Goal: Register for event/course

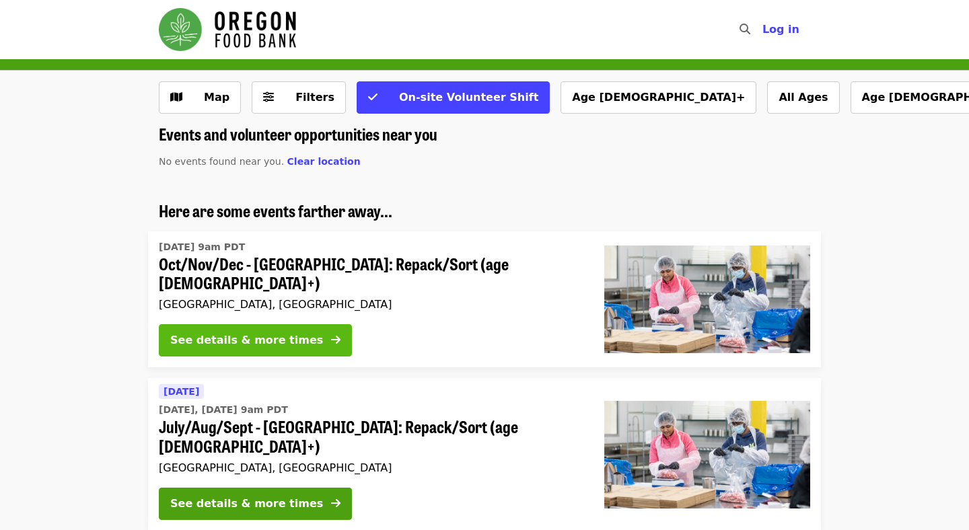
click at [267, 332] on div "See details & more times" at bounding box center [246, 340] width 153 height 16
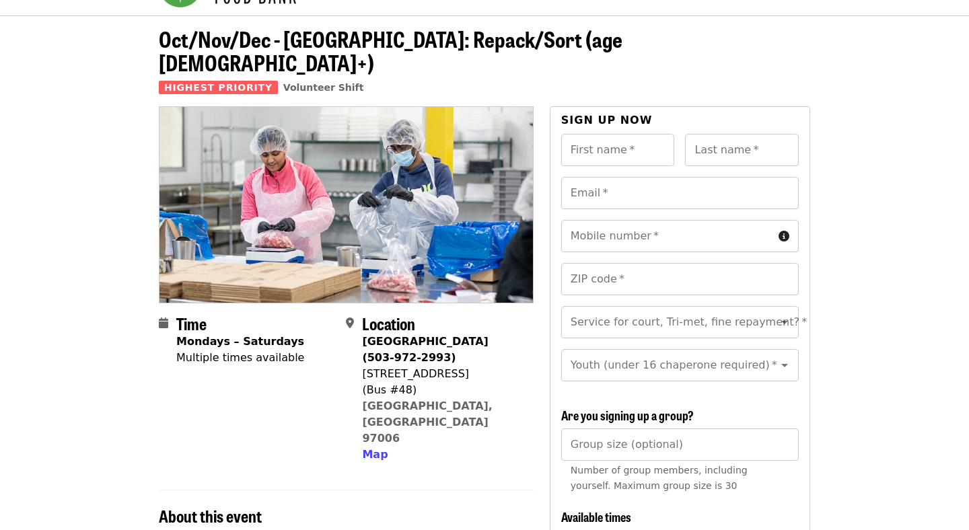
scroll to position [58, 0]
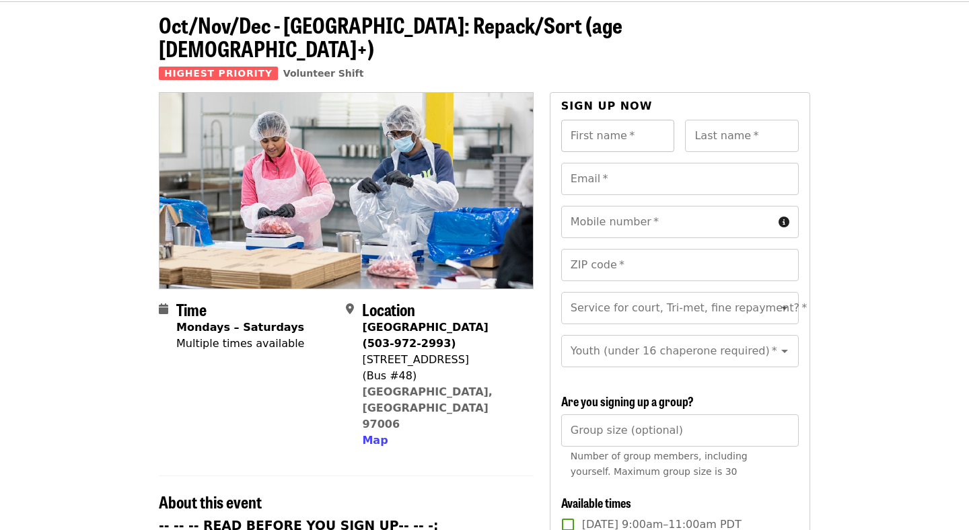
click at [628, 120] on input "First name   *" at bounding box center [618, 136] width 114 height 32
type input "****"
type input "*****"
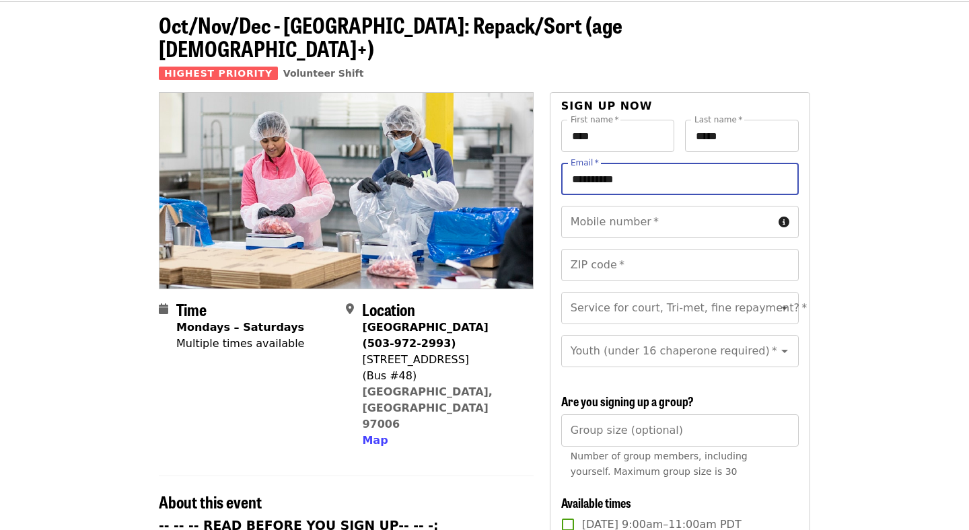
type input "**********"
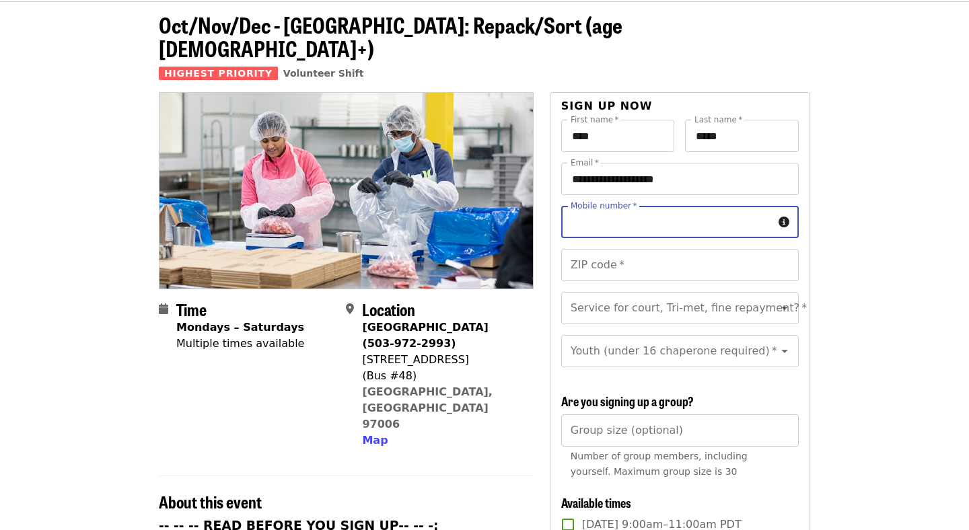
click at [628, 206] on input "Mobile number   *" at bounding box center [667, 222] width 212 height 32
type input "**********"
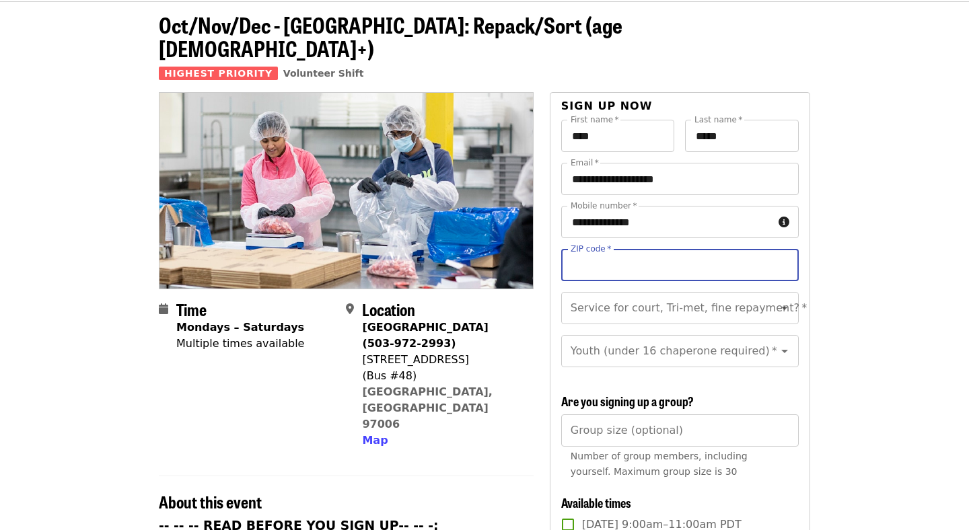
click at [647, 249] on input "ZIP code   *" at bounding box center [680, 265] width 238 height 32
click at [765, 299] on button "Clear" at bounding box center [767, 308] width 19 height 19
type input "*****"
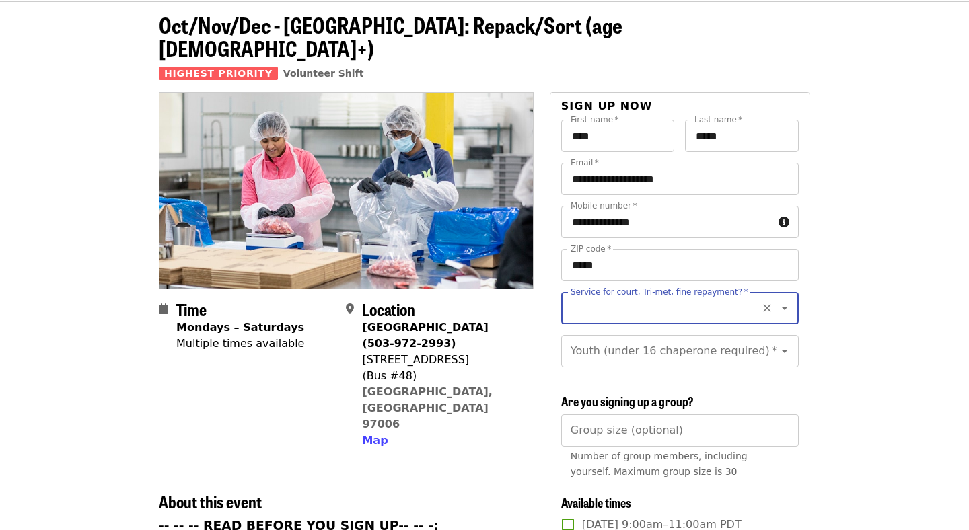
click at [782, 300] on icon "Open" at bounding box center [784, 308] width 16 height 16
click at [688, 319] on li "No" at bounding box center [679, 321] width 238 height 24
type input "**"
click at [780, 328] on icon "Open" at bounding box center [784, 336] width 16 height 16
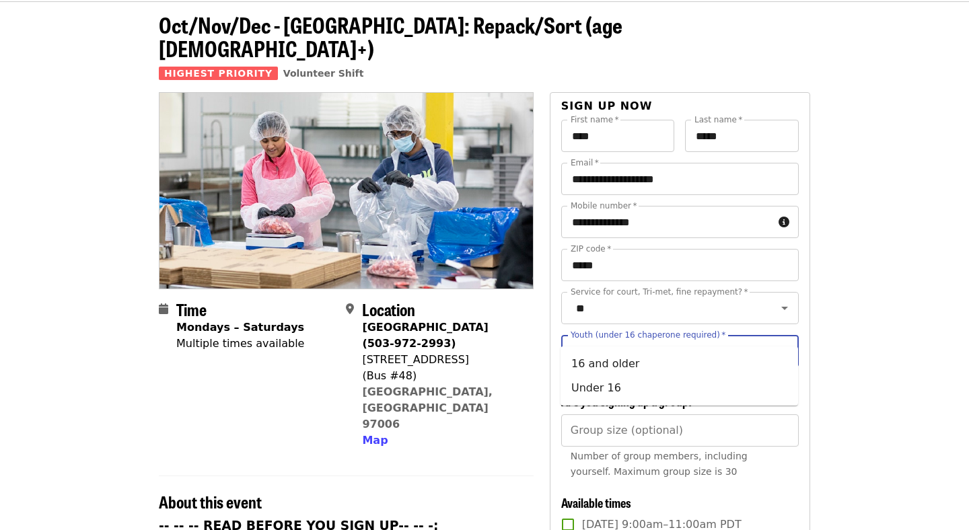
scroll to position [0, 0]
click at [789, 343] on icon "Close" at bounding box center [784, 351] width 16 height 16
click at [789, 343] on icon "Open" at bounding box center [784, 351] width 16 height 16
click at [678, 362] on li "16 and older" at bounding box center [679, 364] width 238 height 24
type input "**********"
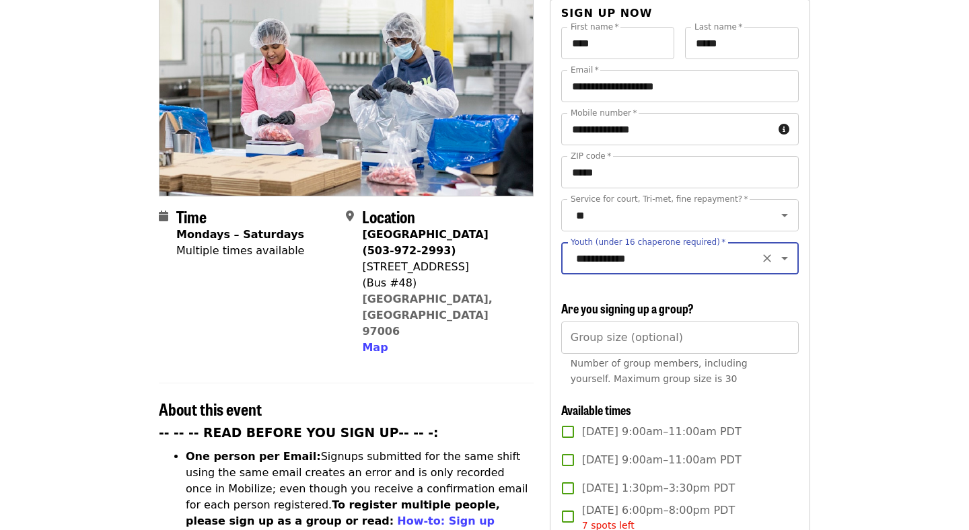
scroll to position [159, 0]
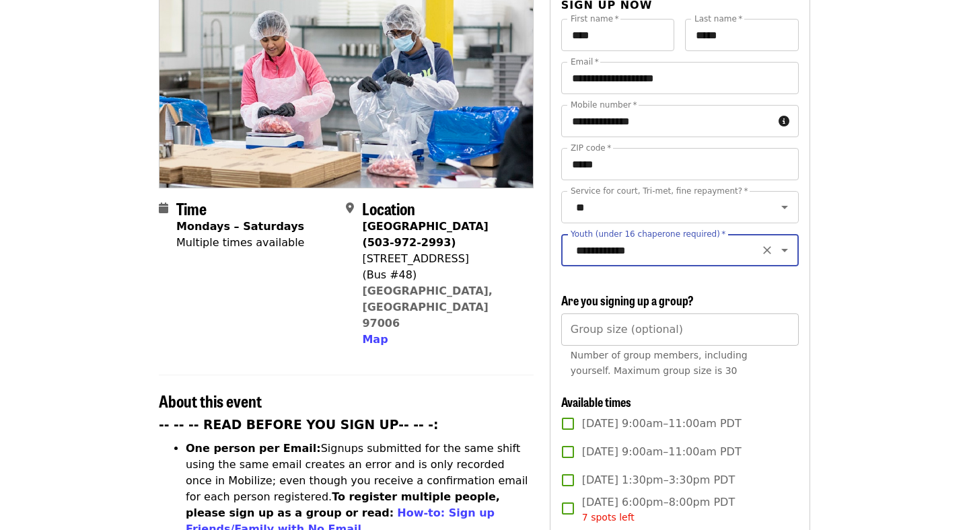
click at [688, 314] on input "Group size (optional)" at bounding box center [680, 330] width 238 height 32
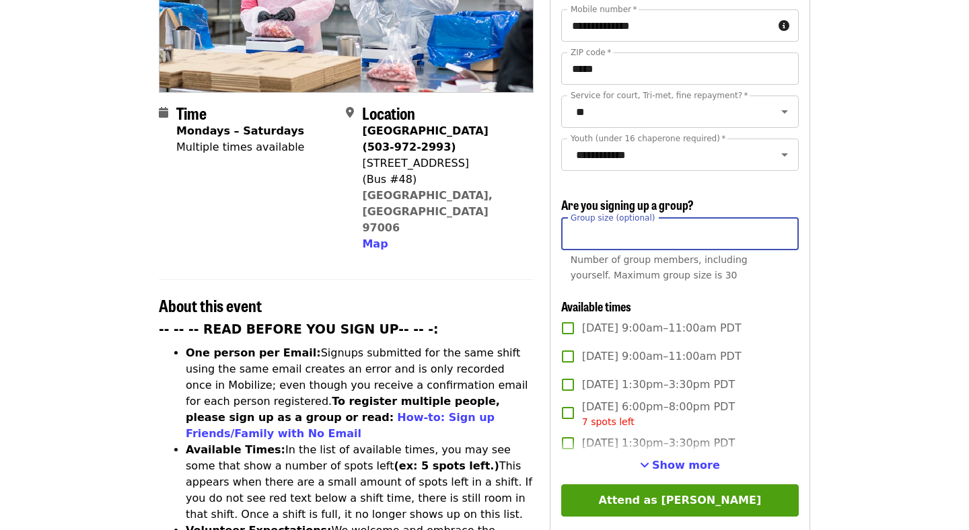
scroll to position [256, 0]
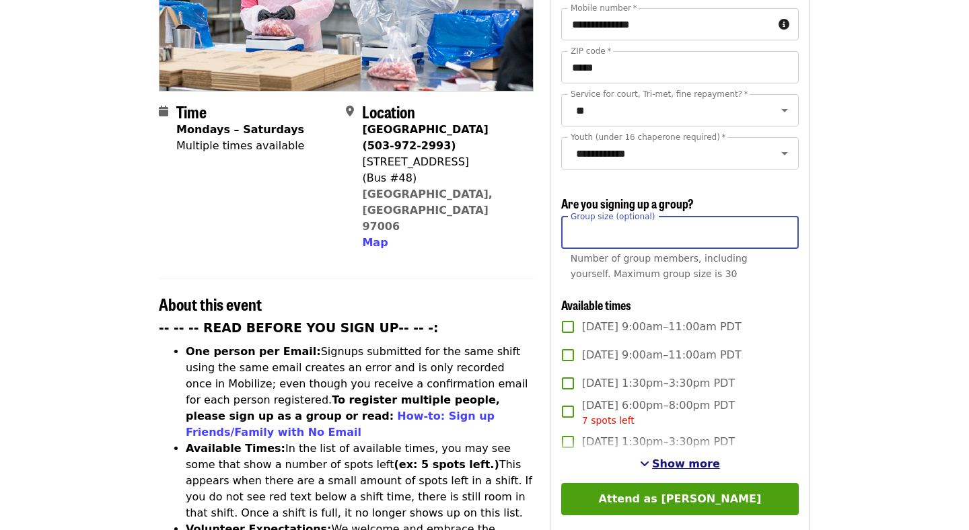
click at [692, 458] on span "Show more" at bounding box center [686, 464] width 68 height 13
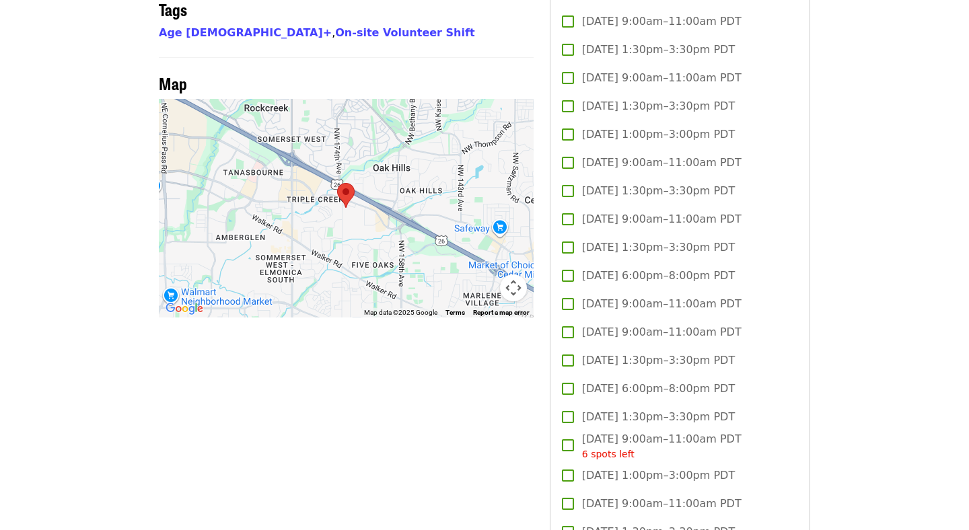
scroll to position [1139, 0]
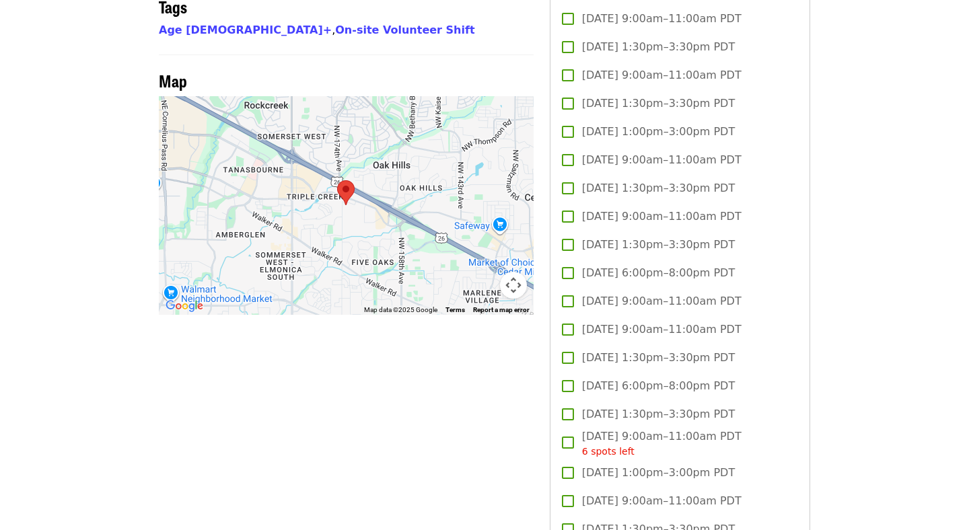
click at [639, 293] on span "[DATE] 9:00am–11:00am PDT" at bounding box center [661, 301] width 159 height 16
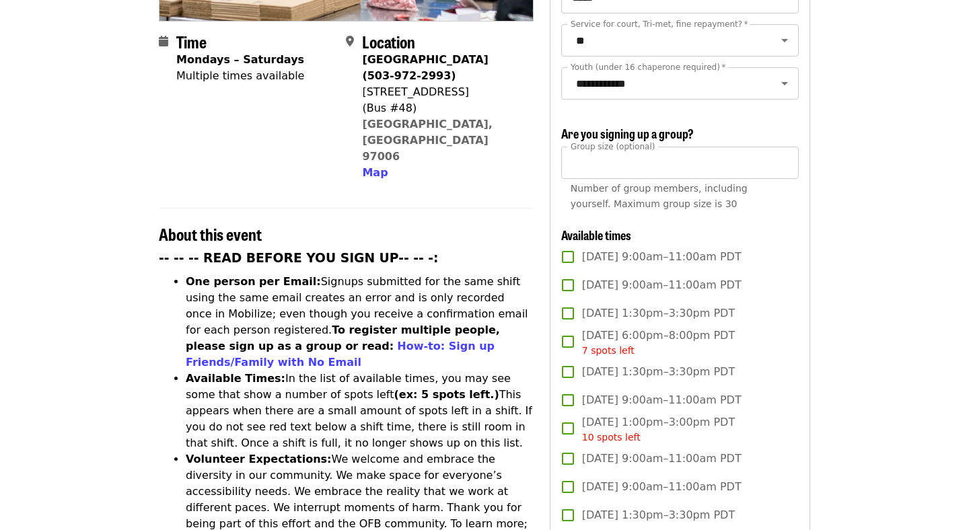
scroll to position [320, 0]
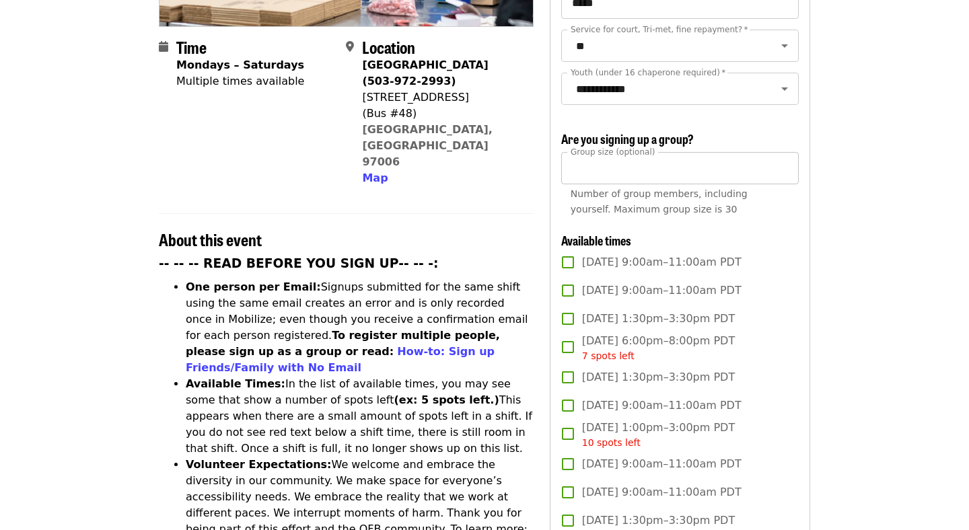
click at [596, 152] on input "*" at bounding box center [680, 168] width 238 height 32
type input "**"
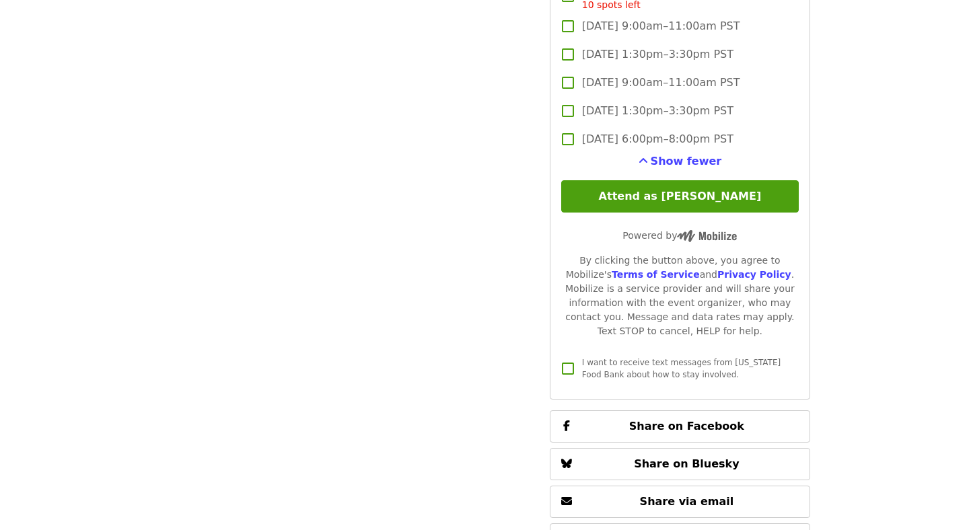
scroll to position [4193, 0]
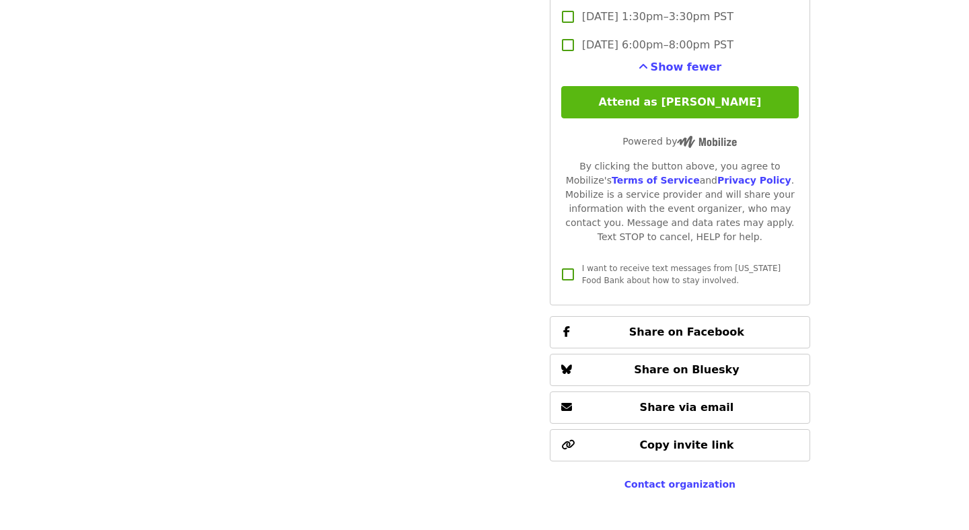
click at [620, 86] on button "Attend as [PERSON_NAME]" at bounding box center [680, 102] width 238 height 32
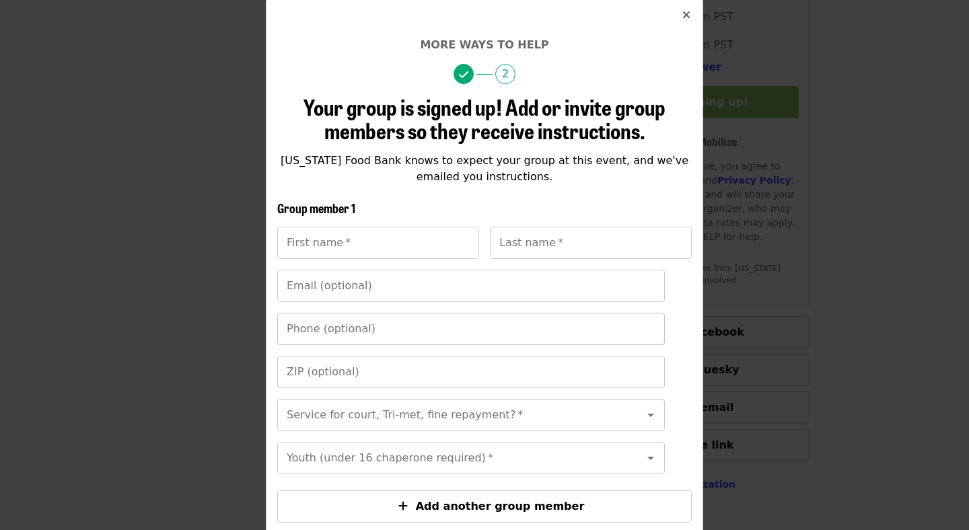
scroll to position [138, 0]
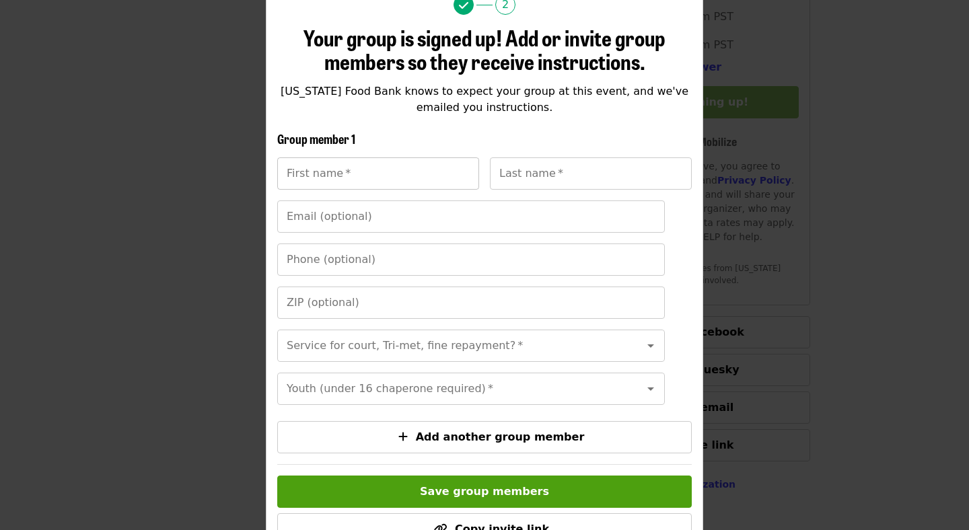
click at [371, 181] on input "First name   *" at bounding box center [378, 173] width 202 height 32
type input "****"
click at [532, 181] on input "Last name   *" at bounding box center [591, 173] width 202 height 32
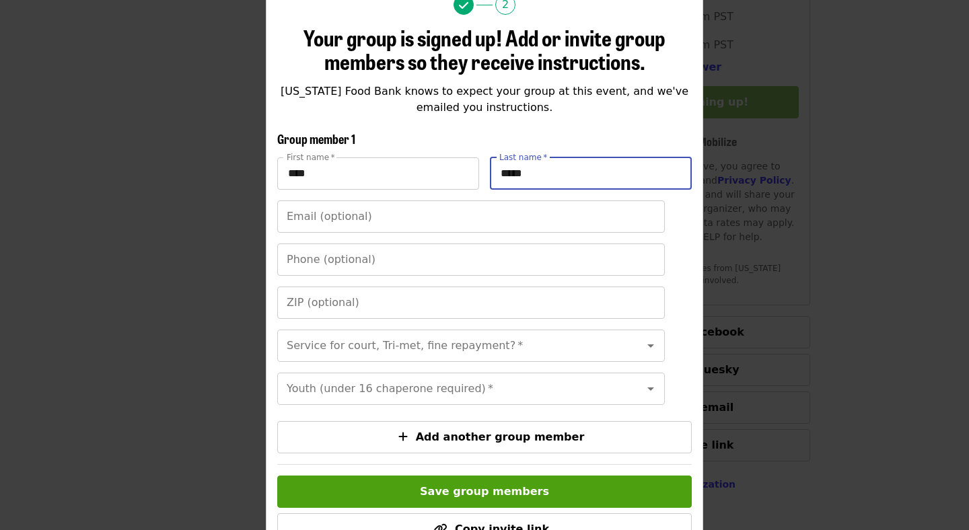
type input "*****"
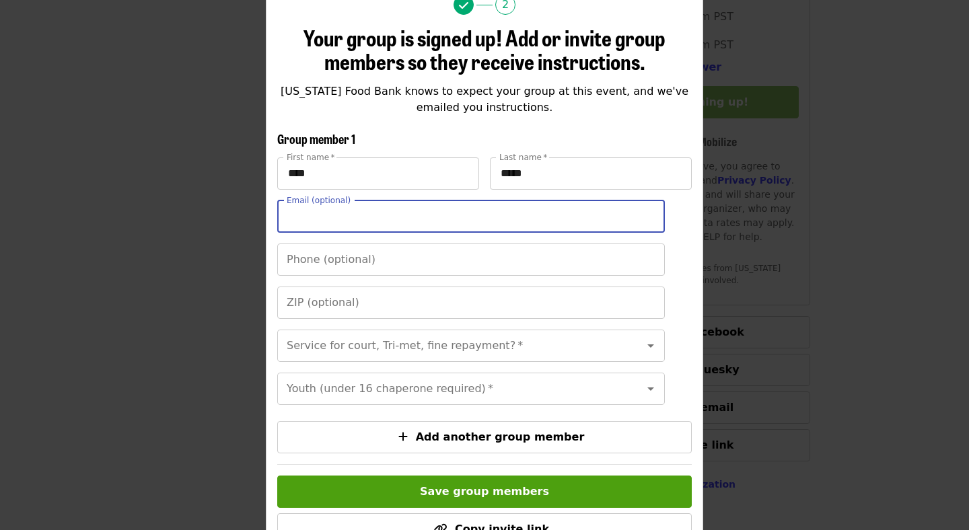
click at [433, 215] on input "Email (optional)" at bounding box center [471, 216] width 388 height 32
type input "**********"
click at [383, 262] on input "Phone (optional)" at bounding box center [471, 260] width 388 height 32
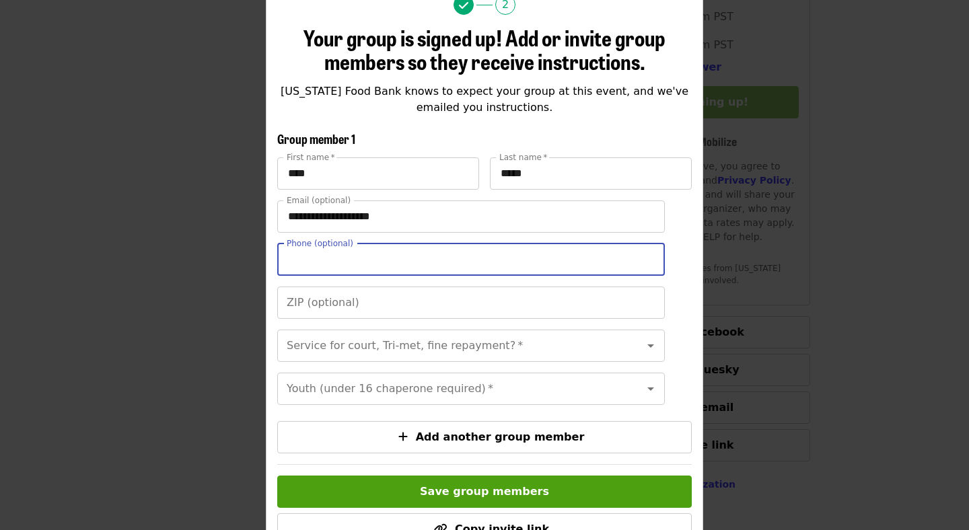
type input "**********"
click at [372, 298] on input "ZIP (optional)" at bounding box center [471, 303] width 388 height 32
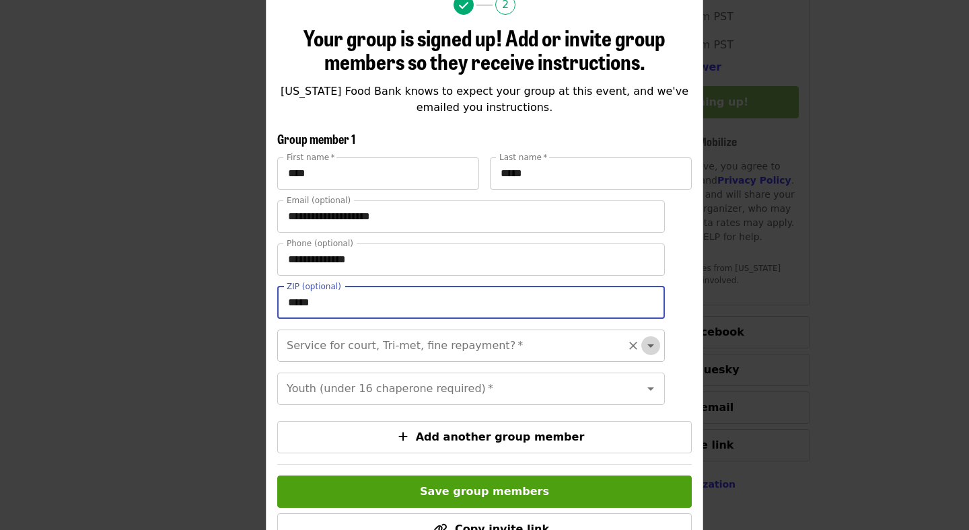
click at [651, 346] on icon "Open" at bounding box center [650, 345] width 7 height 3
type input "*****"
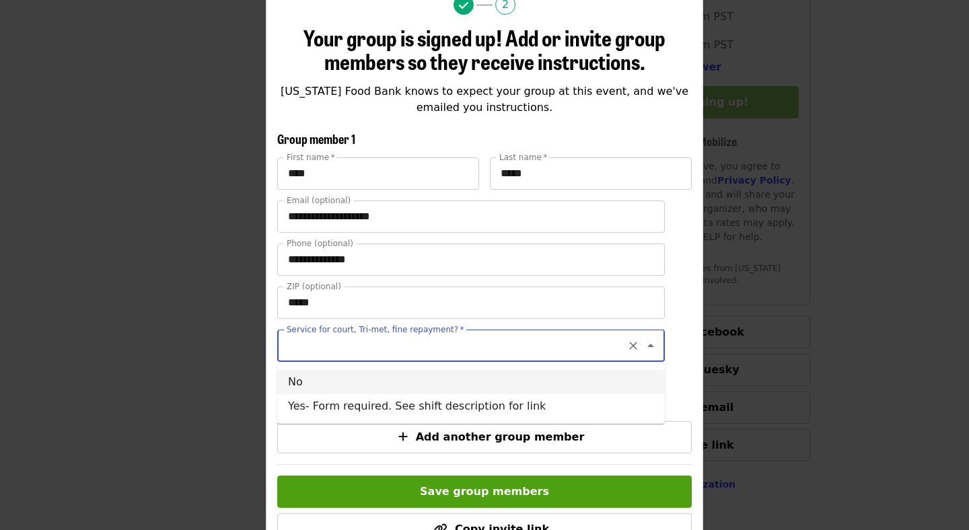
click at [447, 379] on li "No" at bounding box center [471, 382] width 388 height 24
type input "**"
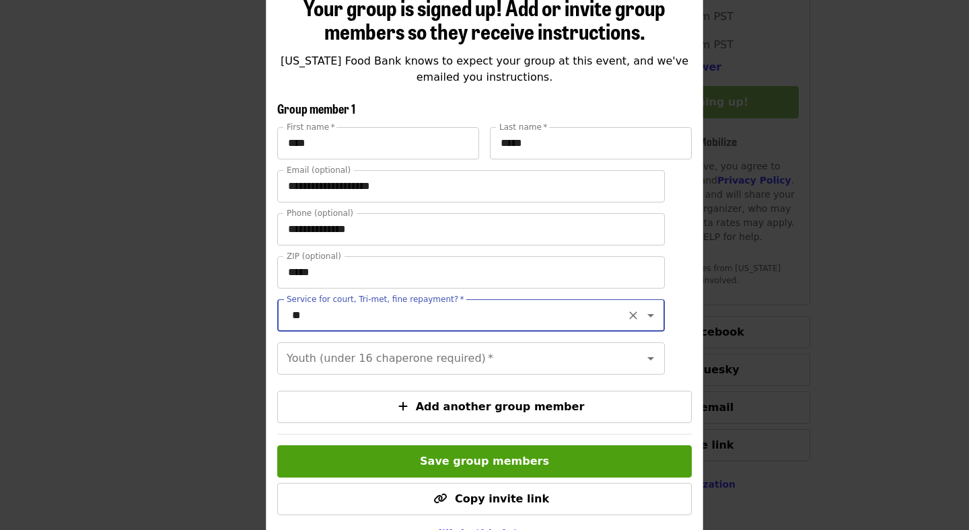
scroll to position [169, 0]
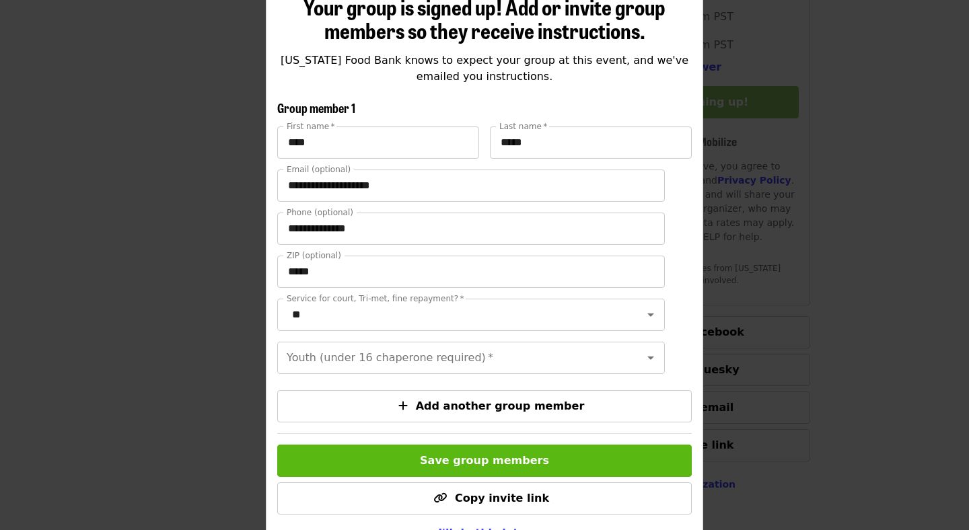
click at [464, 451] on button "Save group members" at bounding box center [484, 461] width 414 height 32
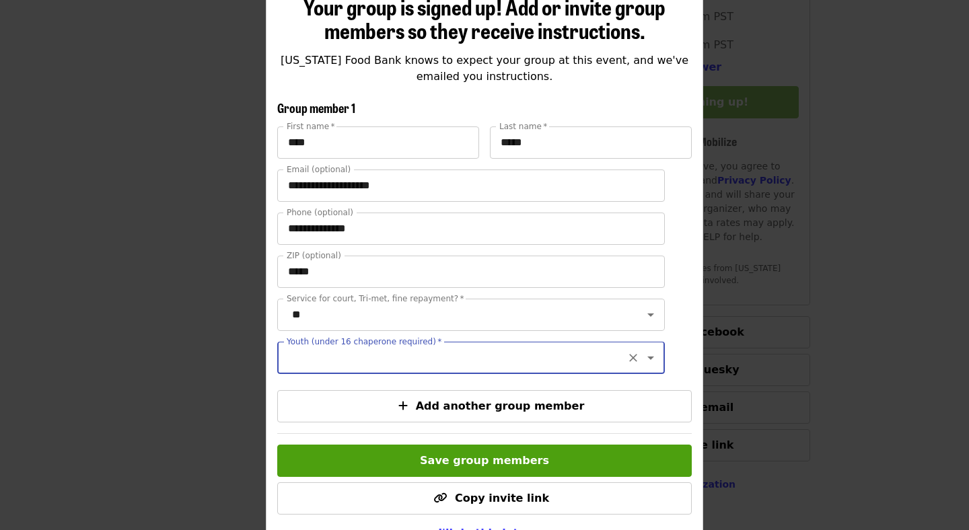
click at [650, 356] on icon "Open" at bounding box center [651, 358] width 16 height 16
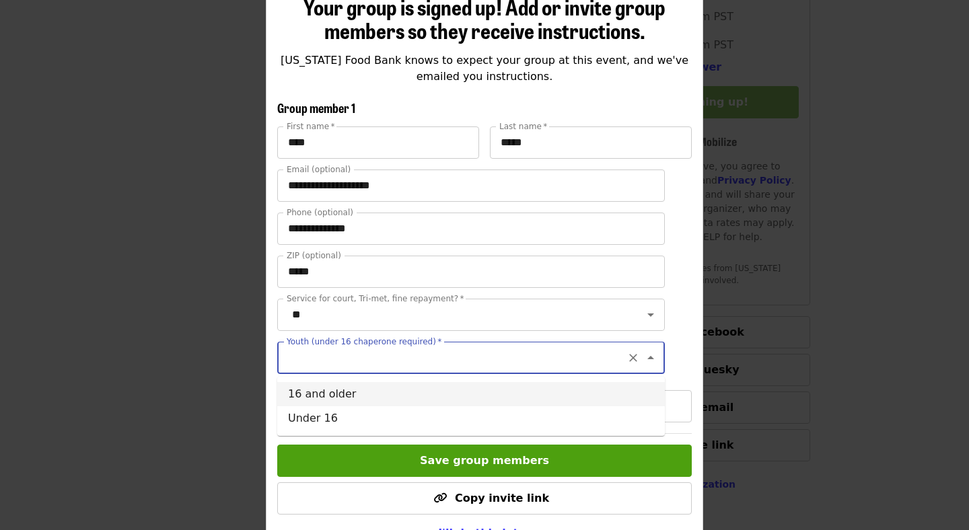
click at [361, 385] on li "16 and older" at bounding box center [471, 394] width 388 height 24
type input "**********"
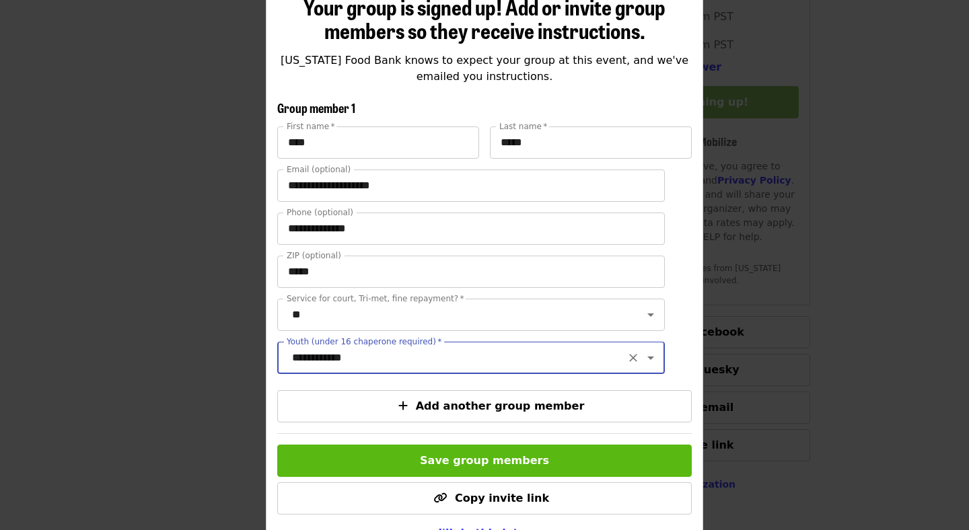
click at [476, 459] on span "Save group members" at bounding box center [484, 460] width 129 height 13
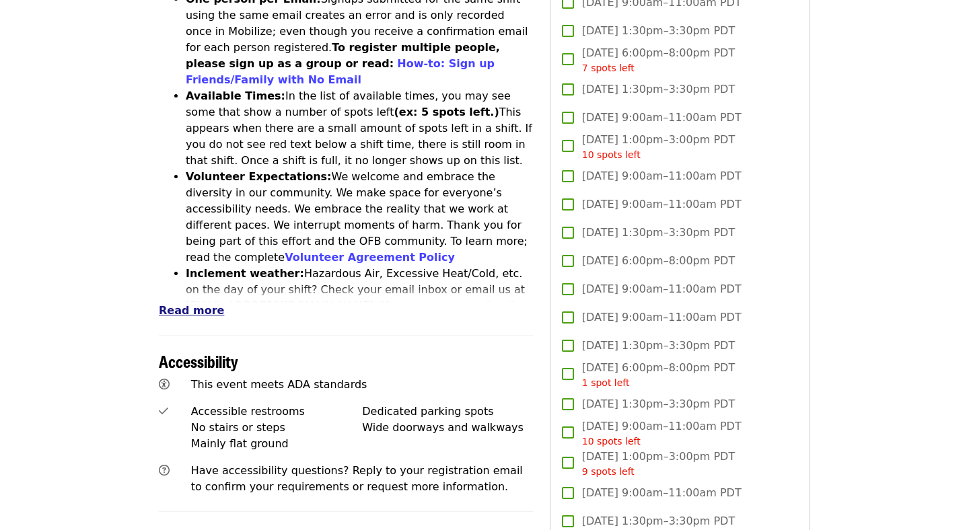
scroll to position [614, 0]
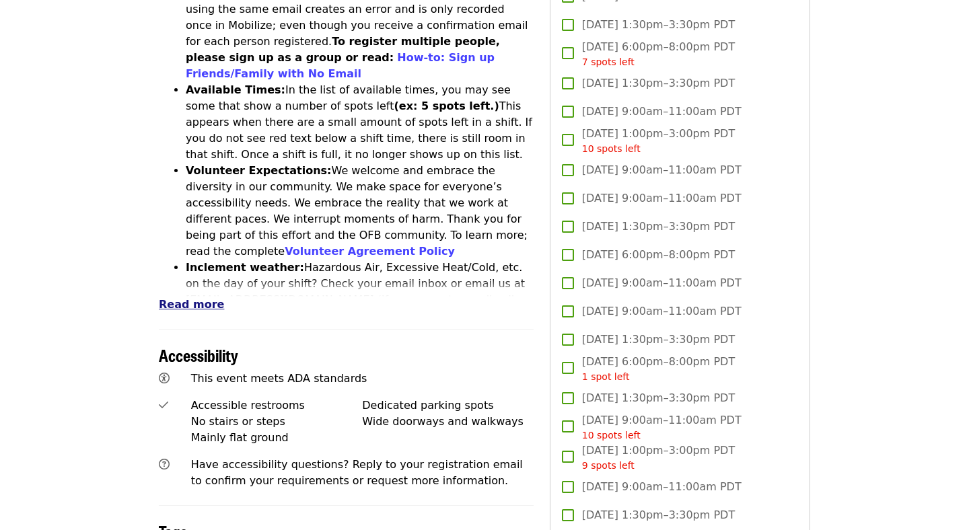
click at [187, 298] on span "Read more" at bounding box center [191, 304] width 65 height 13
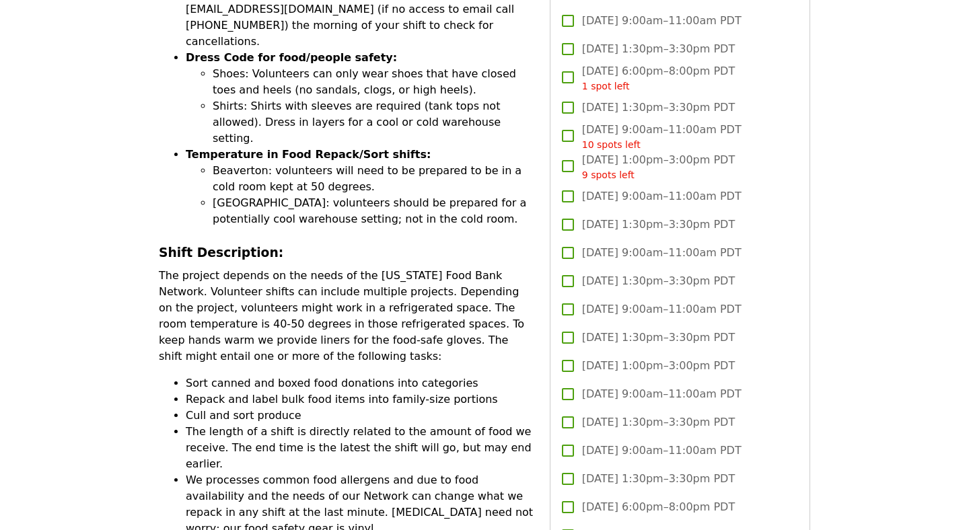
scroll to position [910, 0]
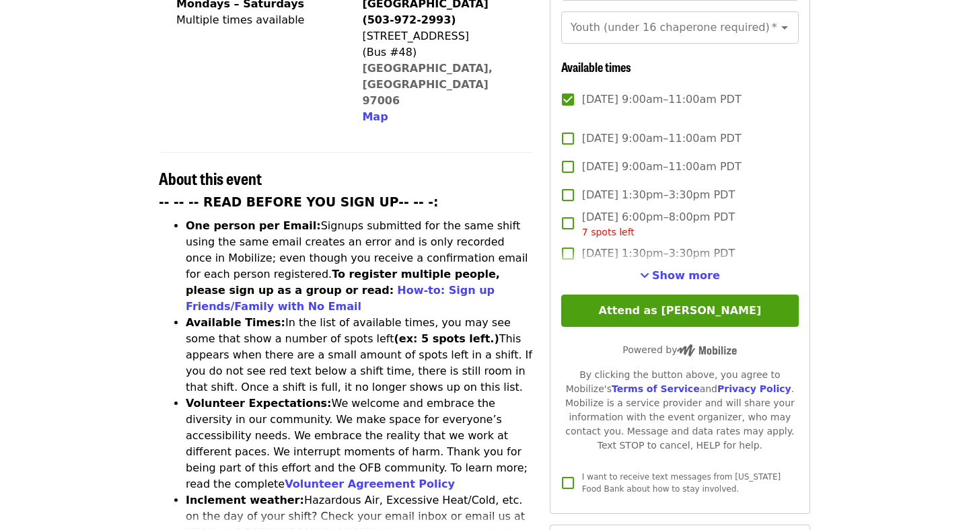
scroll to position [462, 0]
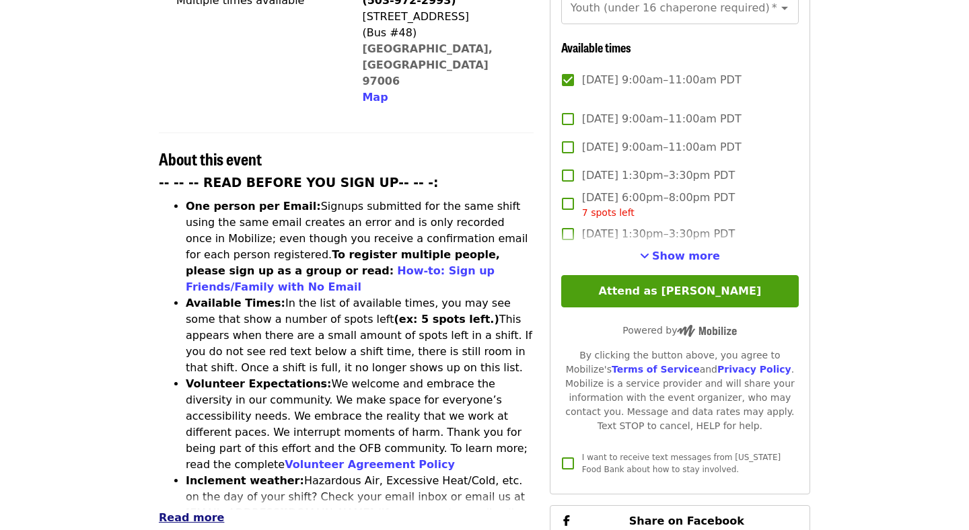
click at [205, 511] on span "Read more" at bounding box center [191, 517] width 65 height 13
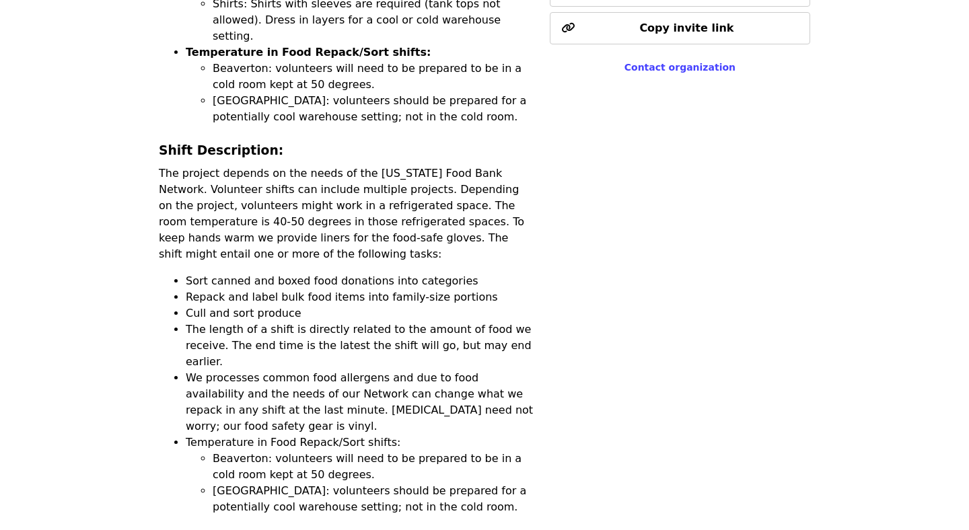
scroll to position [1052, 0]
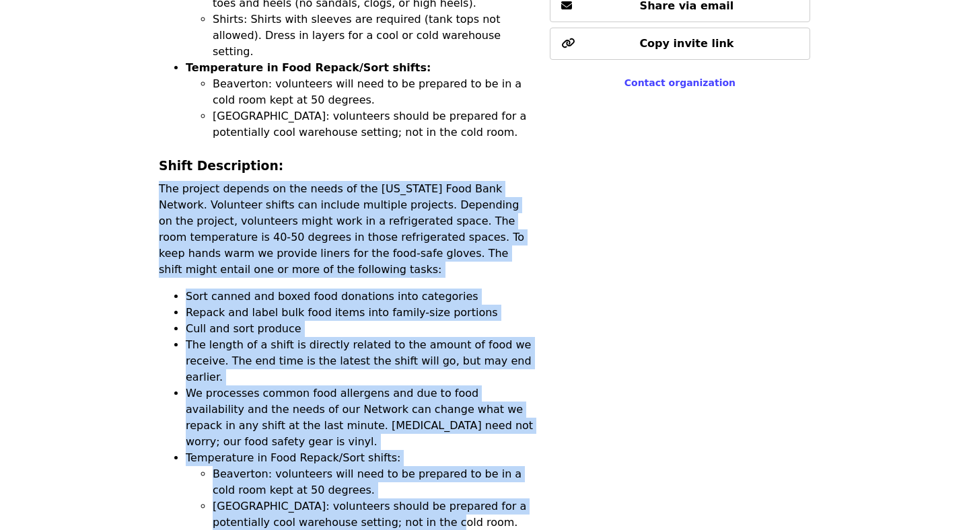
drag, startPoint x: 420, startPoint y: 385, endPoint x: 157, endPoint y: 70, distance: 410.3
copy div "The project depends on the needs of the [US_STATE] Food Bank Network. Volunteer…"
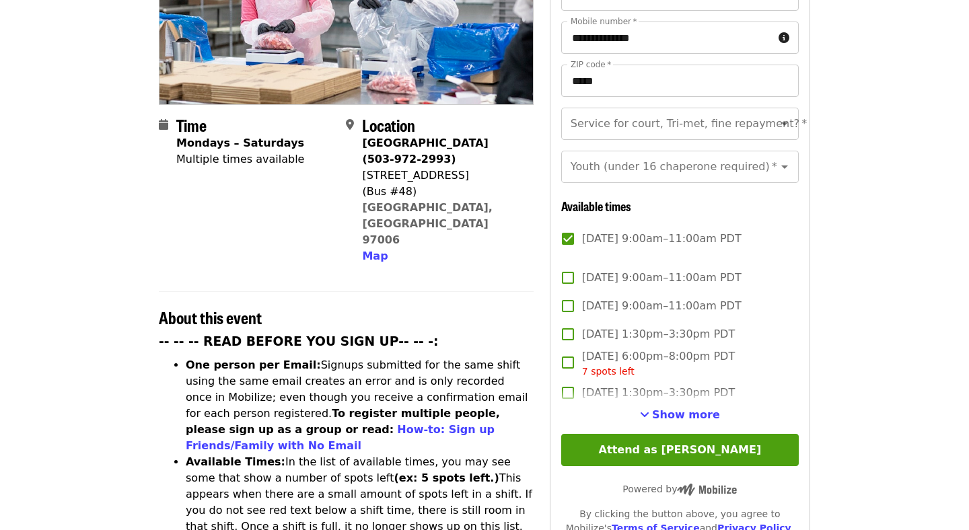
scroll to position [292, 0]
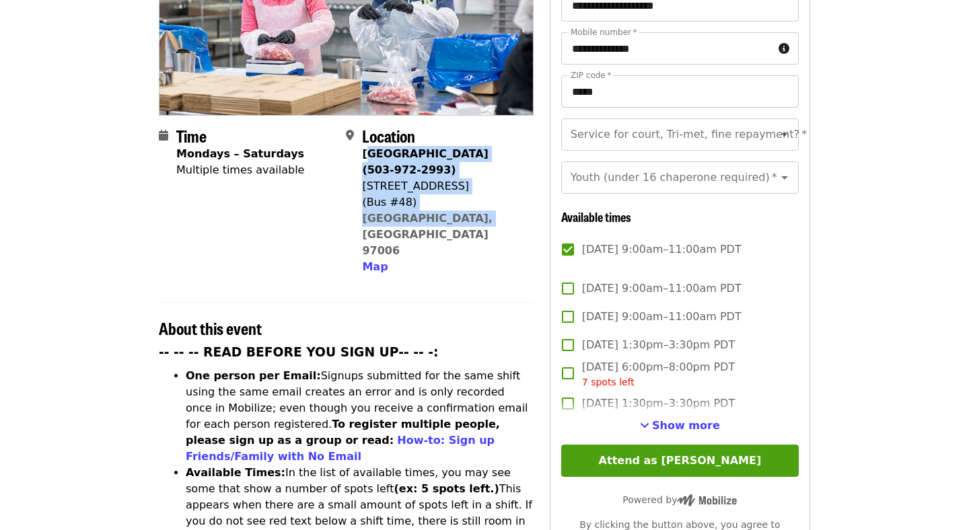
drag, startPoint x: 482, startPoint y: 179, endPoint x: 366, endPoint y: 119, distance: 130.9
click at [366, 146] on div "[GEOGRAPHIC_DATA] (503-972-2993) [STREET_ADDRESS] Map" at bounding box center [442, 210] width 160 height 129
copy span "[GEOGRAPHIC_DATA] (503-972-2993) [STREET_ADDRESS]"
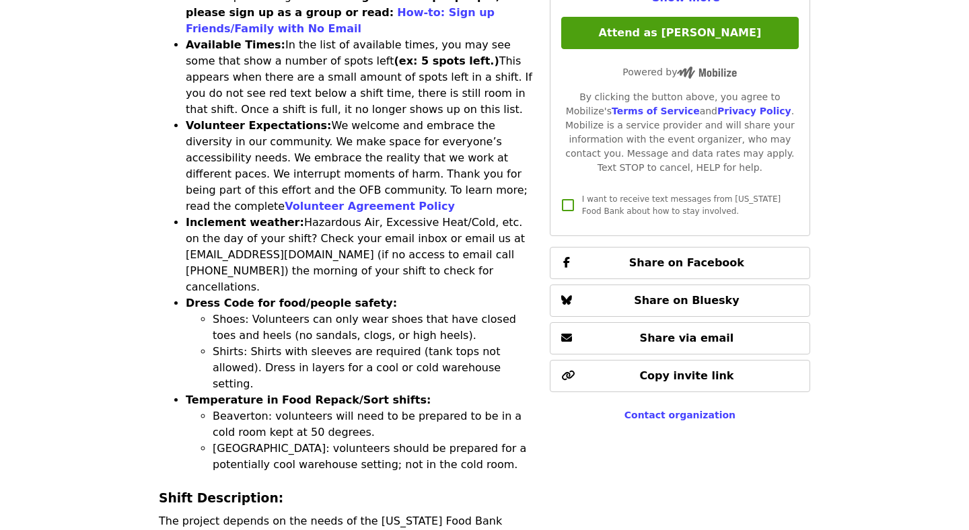
scroll to position [723, 0]
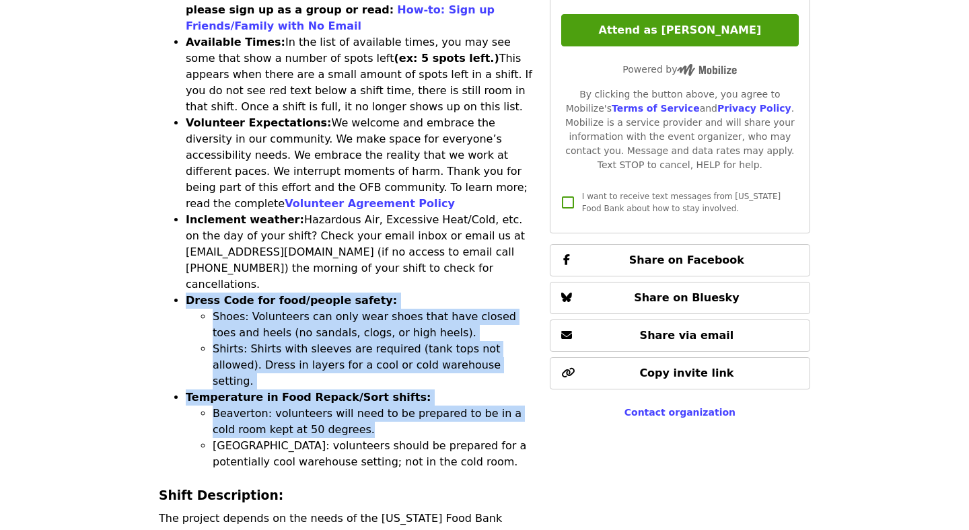
drag, startPoint x: 342, startPoint y: 309, endPoint x: 181, endPoint y: 197, distance: 196.3
click at [181, 197] on ul "One person per Email: Signups submitted for the same shift using the same email…" at bounding box center [346, 203] width 375 height 533
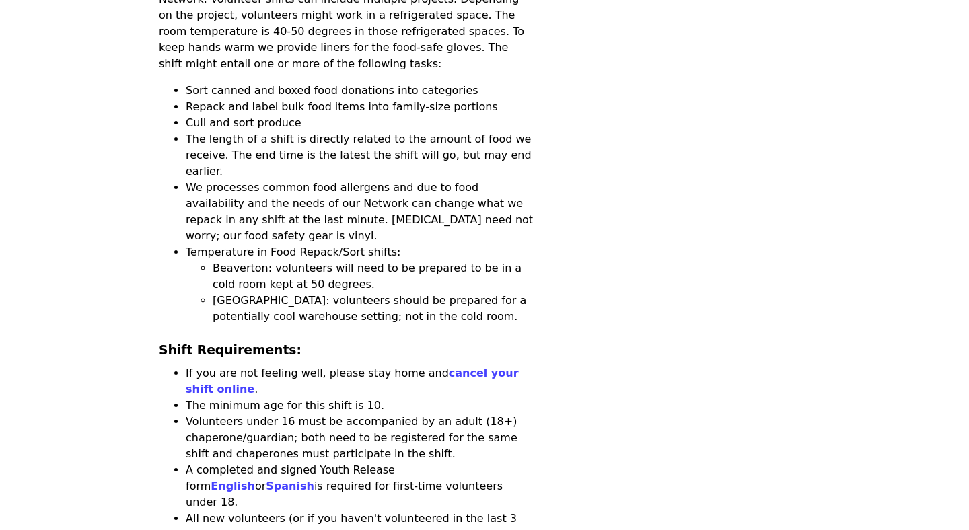
scroll to position [1266, 0]
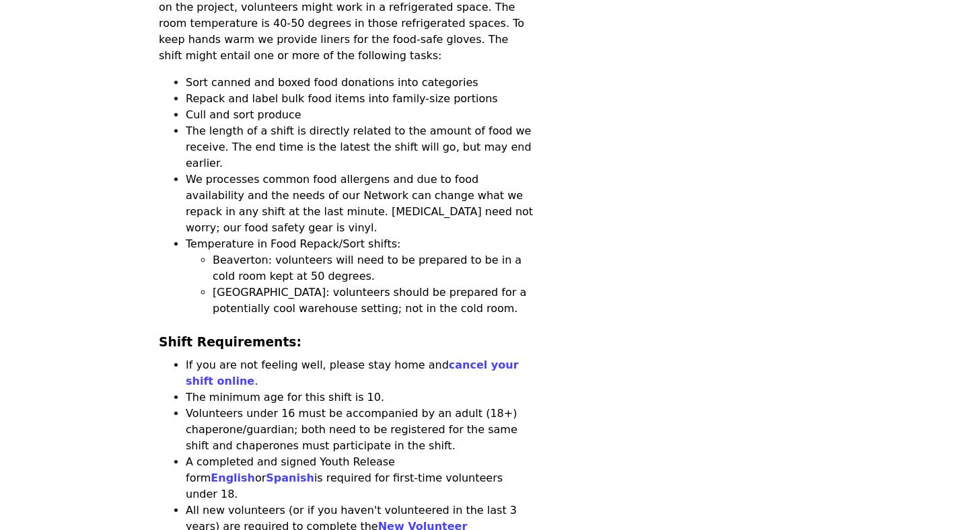
copy ul "Dress Code for food/people safety: Shoes: Volunteers can only wear shoes that h…"
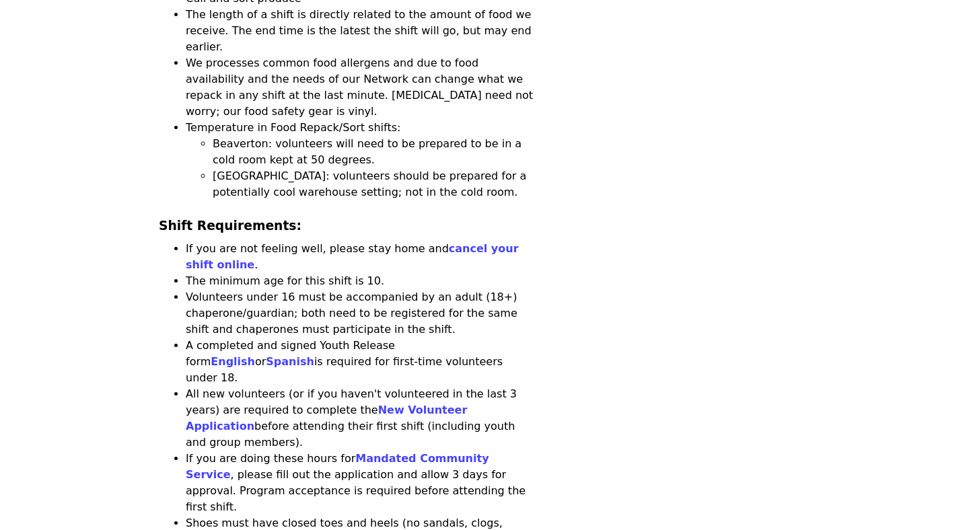
scroll to position [1387, 0]
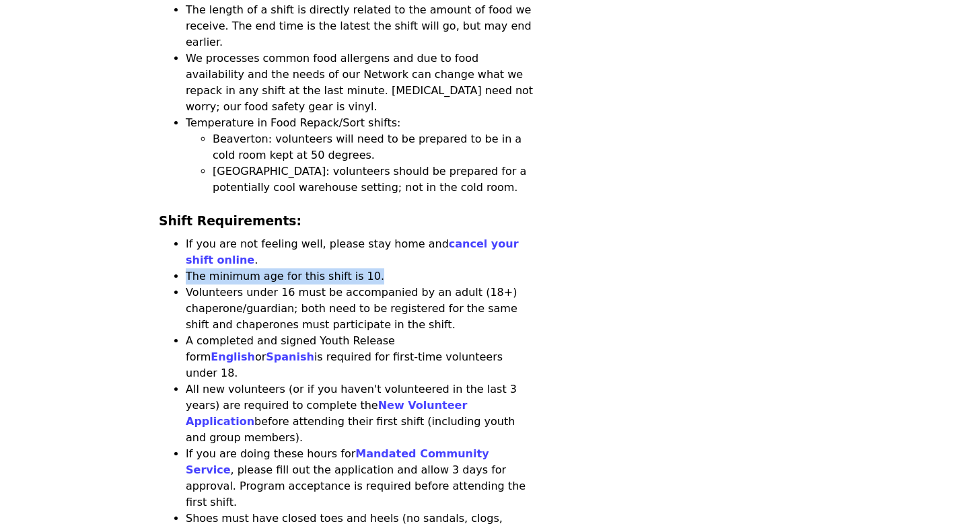
drag, startPoint x: 372, startPoint y: 139, endPoint x: 166, endPoint y: 139, distance: 205.9
click at [166, 236] on ul "If you are not feeling well, please stay home and cancel your shift online . Th…" at bounding box center [346, 462] width 375 height 452
click at [202, 285] on li "Volunteers under 16 must be accompanied by an adult (18+) chaperone/guardian; b…" at bounding box center [360, 309] width 348 height 48
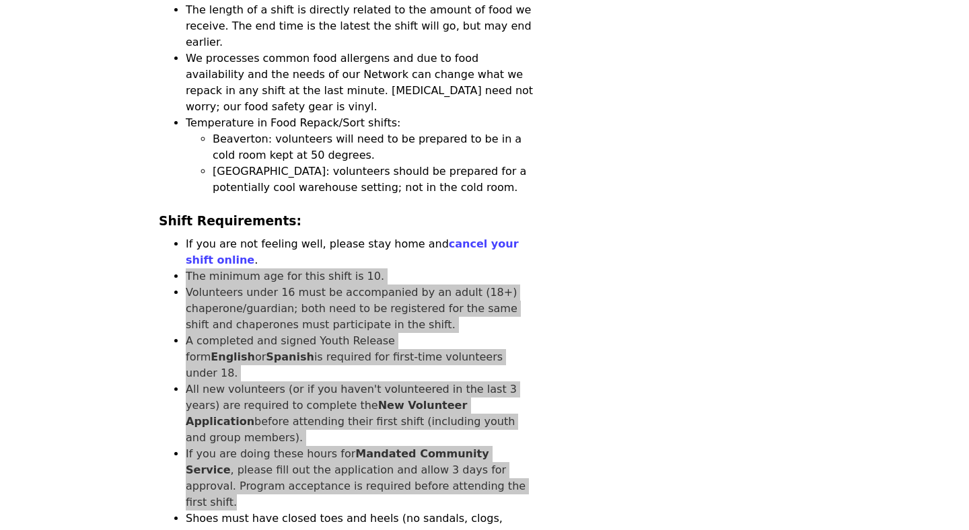
drag, startPoint x: 187, startPoint y: 140, endPoint x: 472, endPoint y: 305, distance: 329.8
click at [472, 305] on ul "If you are not feeling well, please stay home and cancel your shift online . Th…" at bounding box center [346, 462] width 375 height 452
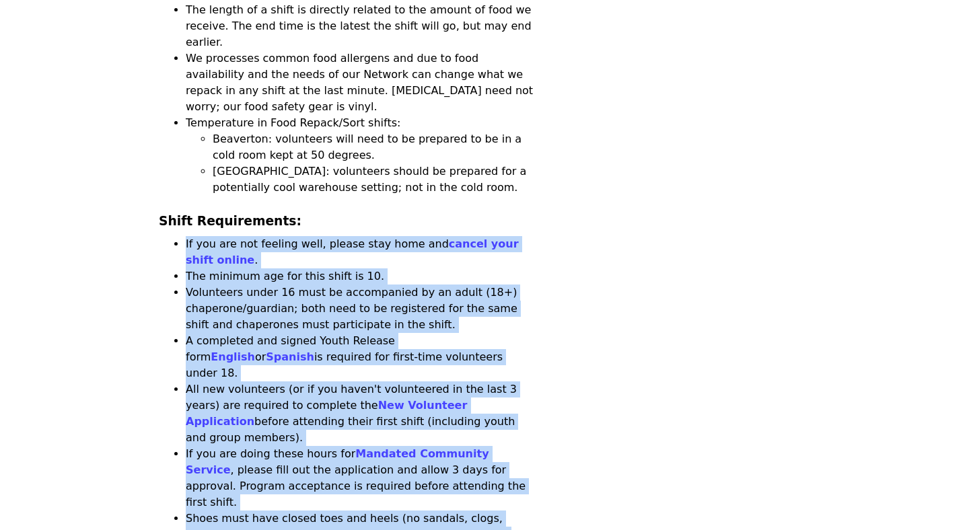
drag, startPoint x: 373, startPoint y: 481, endPoint x: 176, endPoint y: 109, distance: 420.7
click at [176, 236] on ul "If you are not feeling well, please stay home and cancel your shift online . Th…" at bounding box center [346, 462] width 375 height 452
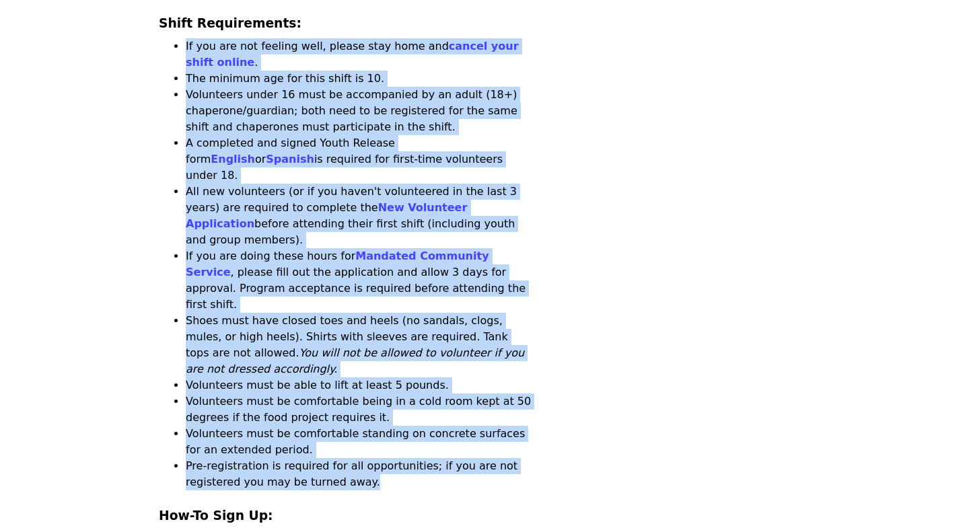
copy ul "If you are not feeling well, please stay home and cancel your shift online . Th…"
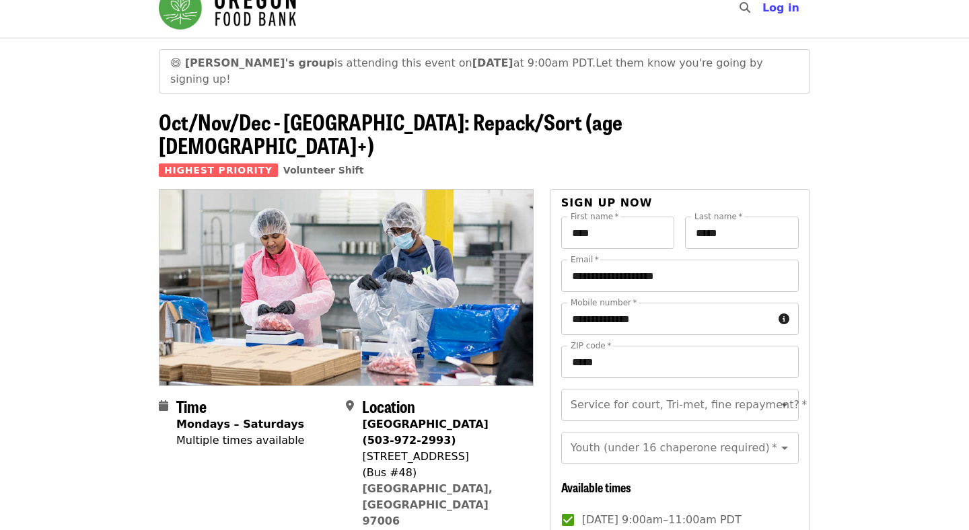
scroll to position [0, 0]
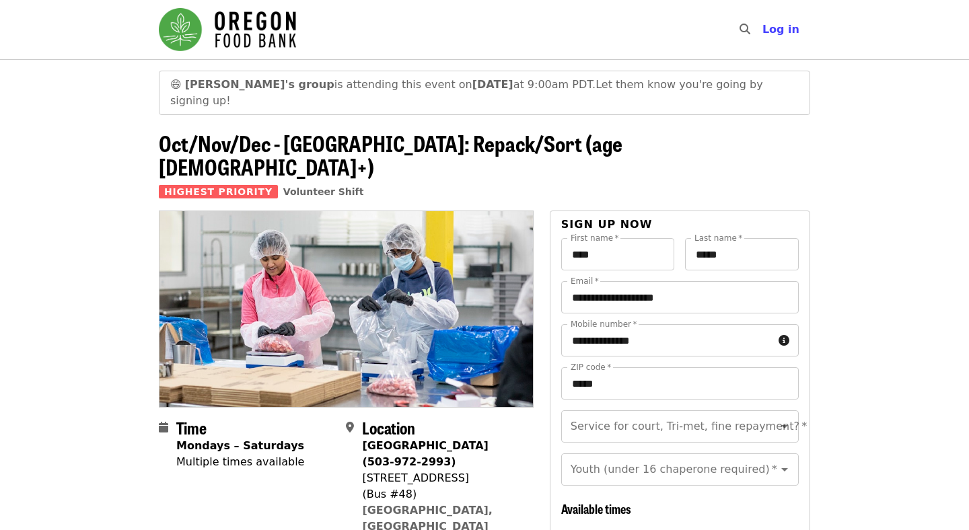
click at [276, 29] on img "Main navigation" at bounding box center [227, 29] width 137 height 43
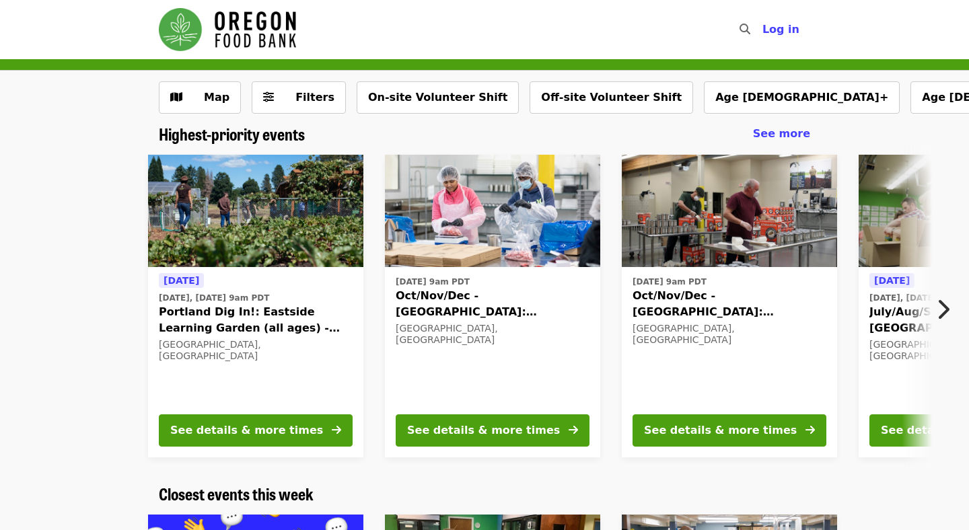
click at [270, 33] on img "Main navigation" at bounding box center [227, 29] width 137 height 43
